Goal: Task Accomplishment & Management: Complete application form

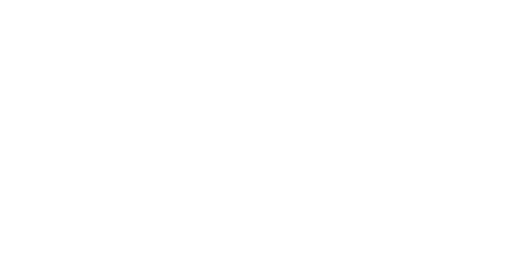
click at [96, 0] on html at bounding box center [260, 0] width 520 height 0
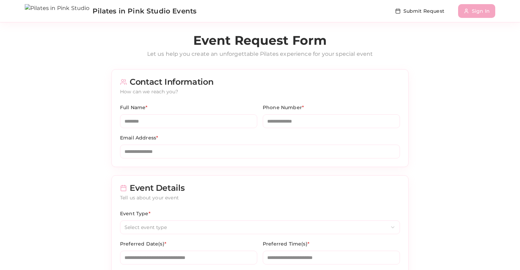
click at [192, 122] on input "Full Name *" at bounding box center [188, 121] width 137 height 14
type input "****"
type input "**********"
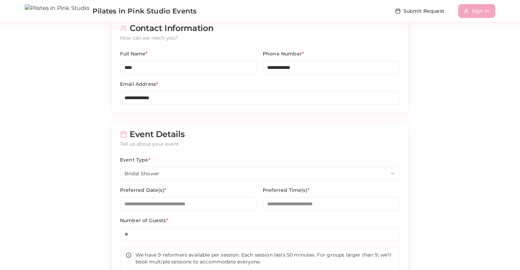
scroll to position [101, 0]
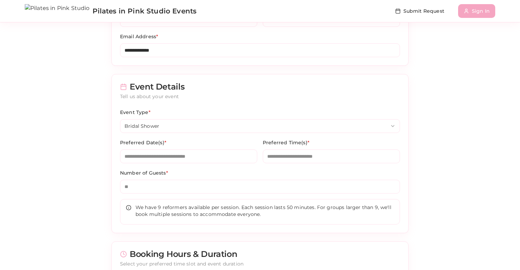
click at [160, 155] on input "Preferred Date(s) *" at bounding box center [188, 156] width 137 height 14
type input "*"
type input "*******"
click at [267, 162] on input "Preferred Time(s) *" at bounding box center [331, 156] width 137 height 14
type input "*"
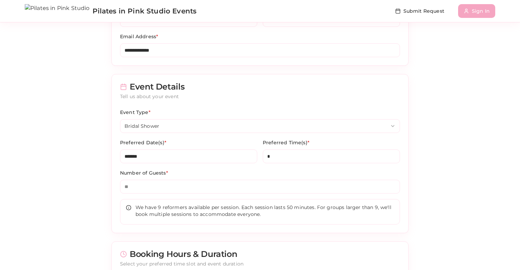
click at [208, 187] on input "Number of Guests *" at bounding box center [260, 187] width 280 height 14
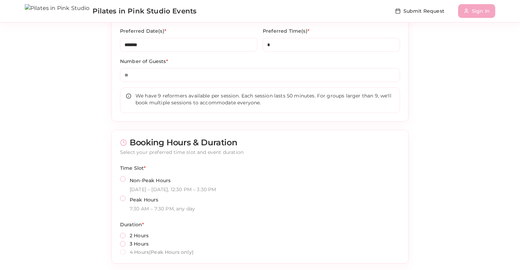
scroll to position [227, 0]
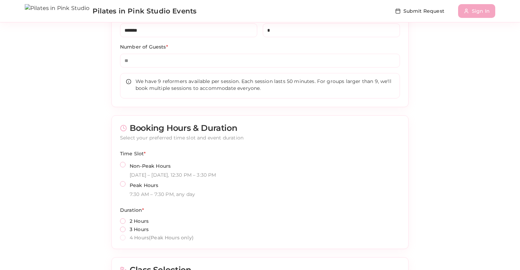
type input "**"
click at [148, 160] on div "Time Slot * Non-Peak Hours [DATE] – [DATE], 12:30 PM – 3:30 PM Peak Hours 7:30 …" at bounding box center [260, 173] width 280 height 48
click at [148, 168] on label "Non-Peak Hours" at bounding box center [150, 166] width 41 height 6
click at [126, 167] on button "Non-Peak Hours" at bounding box center [123, 165] width 6 height 6
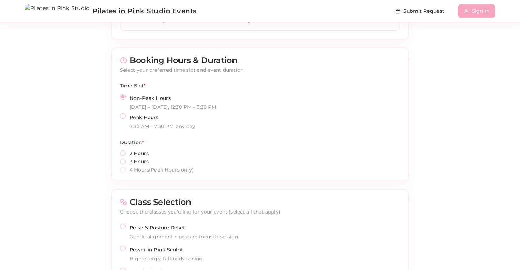
scroll to position [302, 0]
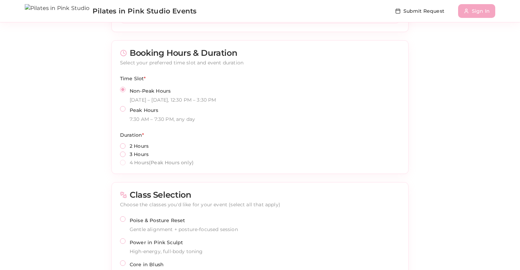
click at [139, 147] on label "2 Hours" at bounding box center [139, 146] width 19 height 5
click at [126, 147] on button "2 Hours" at bounding box center [123, 146] width 6 height 6
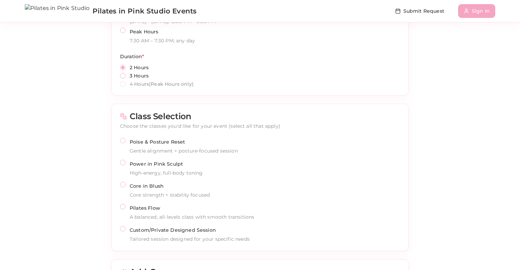
scroll to position [406, 0]
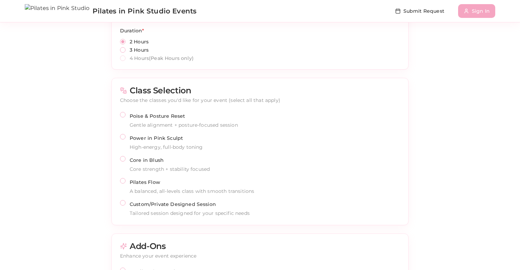
click at [140, 115] on label "Poise & Posture Reset" at bounding box center [157, 116] width 55 height 6
click at [126, 115] on button "Poise & Posture Reset" at bounding box center [123, 115] width 6 height 6
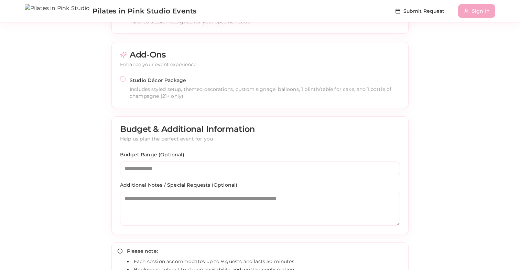
scroll to position [605, 0]
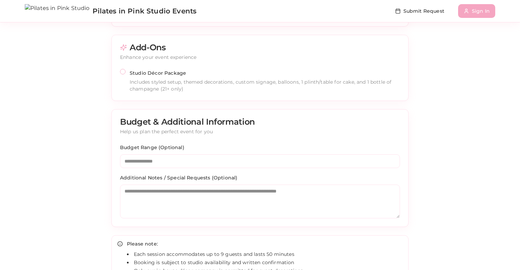
click at [148, 74] on label "Studio Décor Package" at bounding box center [158, 73] width 56 height 6
click at [126, 74] on button "Studio Décor Package" at bounding box center [123, 72] width 6 height 6
click at [148, 161] on input "Budget Range (Optional)" at bounding box center [260, 161] width 280 height 14
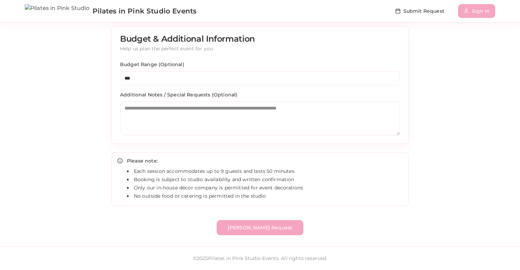
type input "***"
click at [178, 110] on textarea "Additional Notes / Special Requests (Optional)" at bounding box center [260, 119] width 280 height 34
click at [264, 229] on button "[PERSON_NAME] Request" at bounding box center [260, 227] width 87 height 15
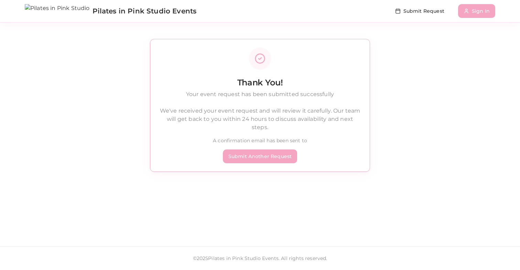
scroll to position [0, 0]
